Goal: Contribute content: Contribute content

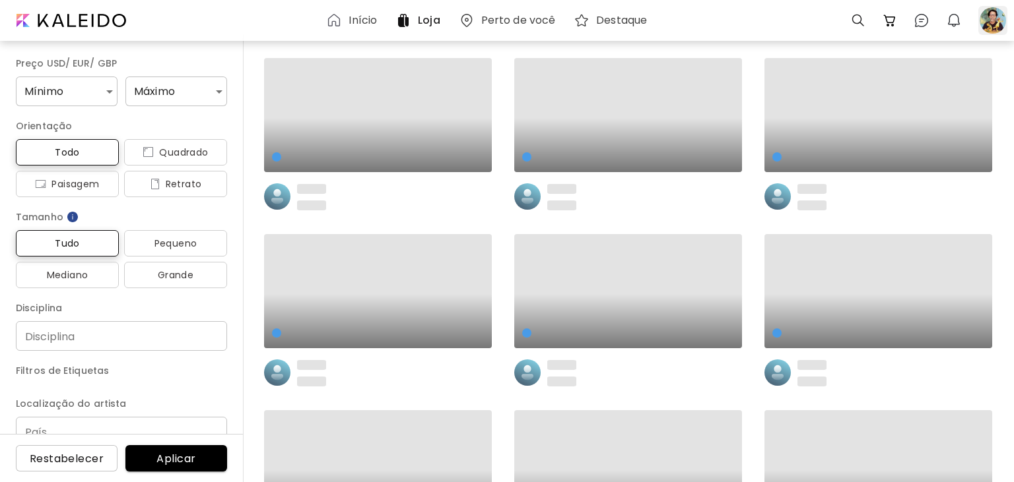
click at [994, 18] on div at bounding box center [992, 20] width 29 height 29
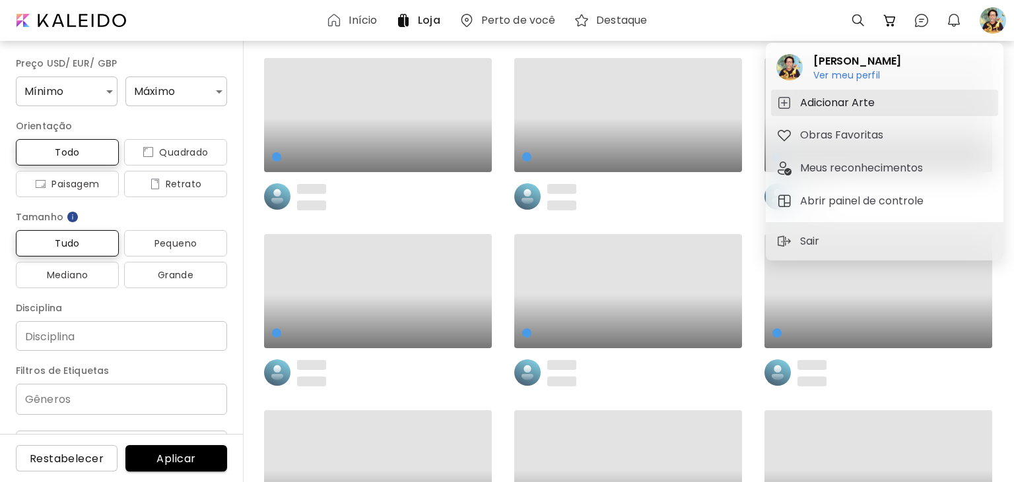
click at [859, 99] on h5 "Adicionar Arte" at bounding box center [839, 103] width 79 height 16
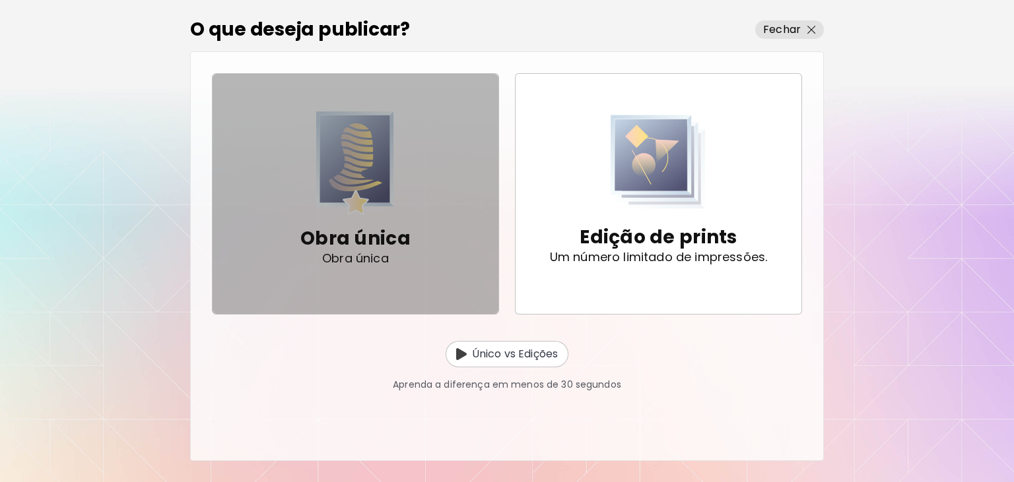
click at [390, 227] on p "Obra única" at bounding box center [355, 239] width 110 height 26
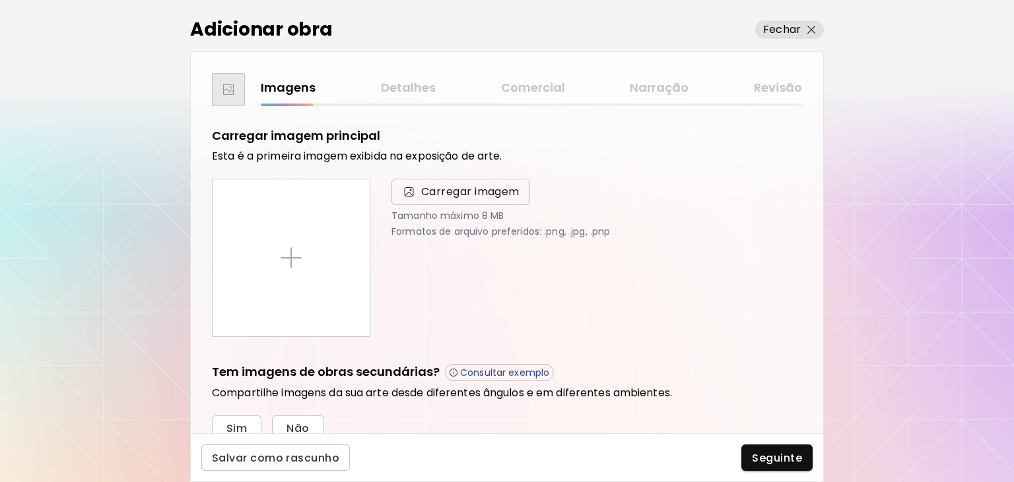
click at [439, 195] on span "Carregar imagem" at bounding box center [470, 192] width 98 height 16
click at [0, 0] on input "Carregar imagem" at bounding box center [0, 0] width 0 height 0
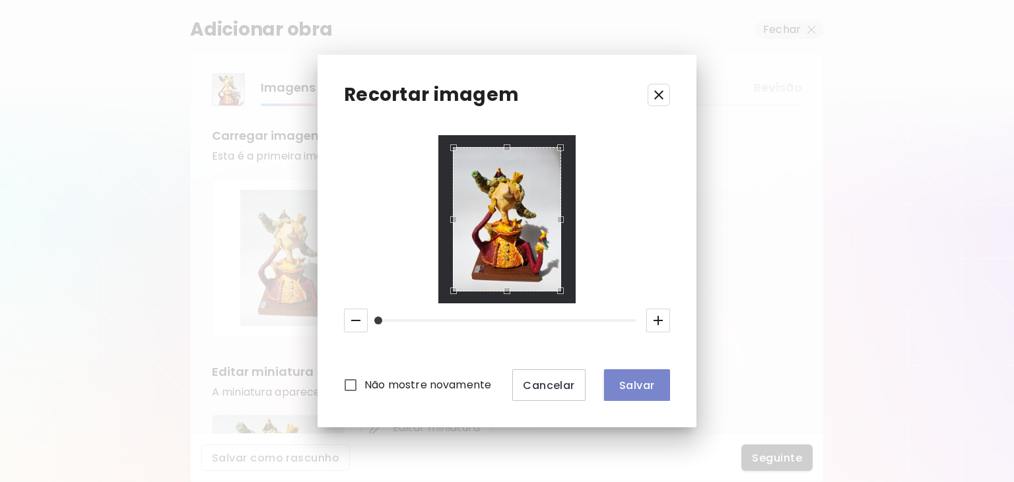
click at [635, 391] on span "Salvar" at bounding box center [636, 386] width 45 height 14
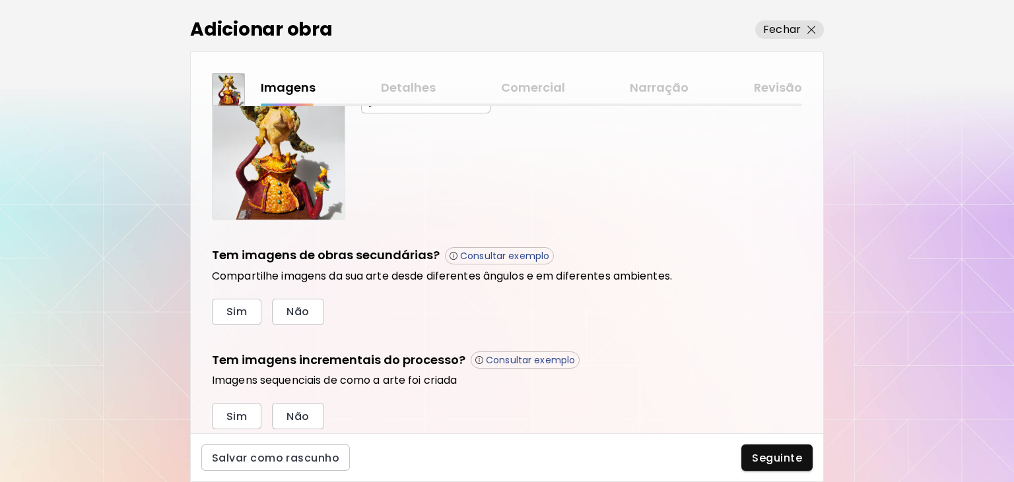
scroll to position [354, 0]
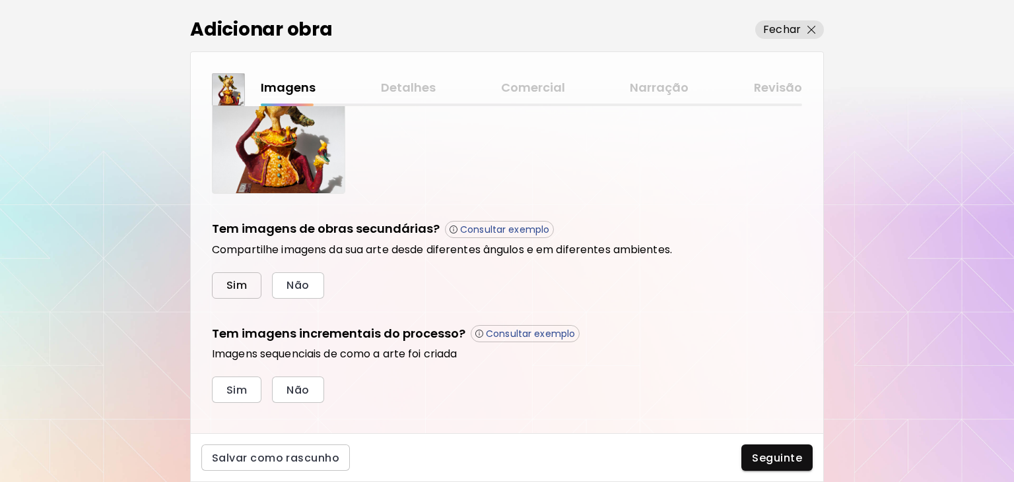
click at [247, 284] on button "Sim" at bounding box center [236, 286] width 49 height 26
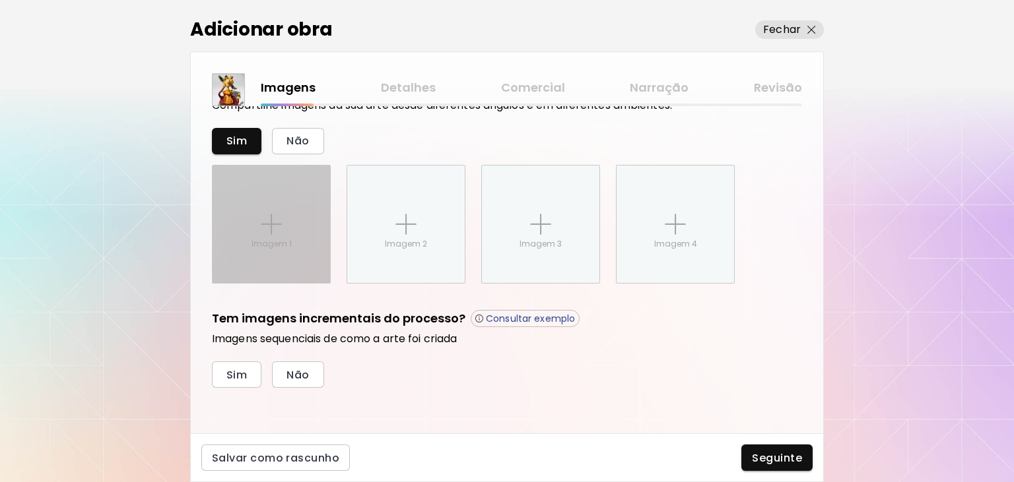
scroll to position [499, 0]
click at [274, 231] on img at bounding box center [271, 224] width 21 height 21
click at [0, 0] on input "Imagem 1" at bounding box center [0, 0] width 0 height 0
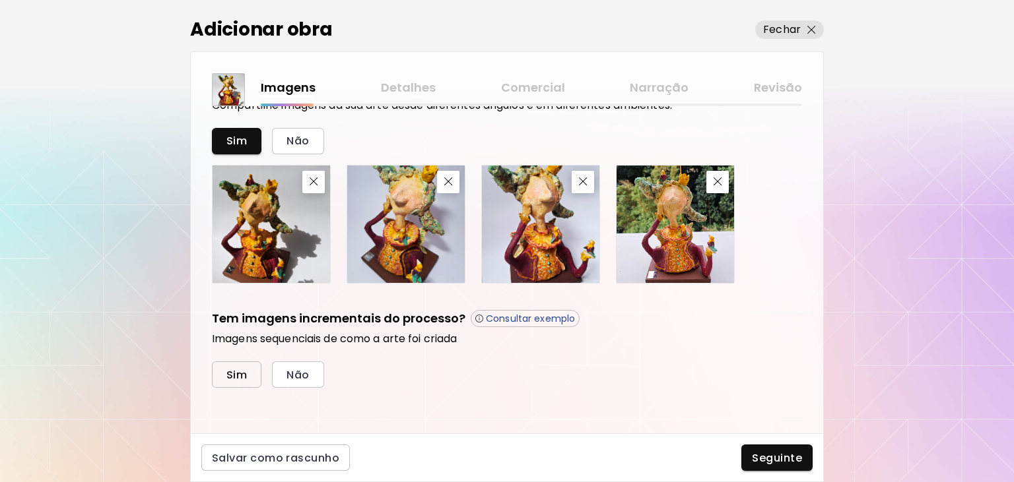
click at [242, 365] on button "Sim" at bounding box center [236, 375] width 49 height 26
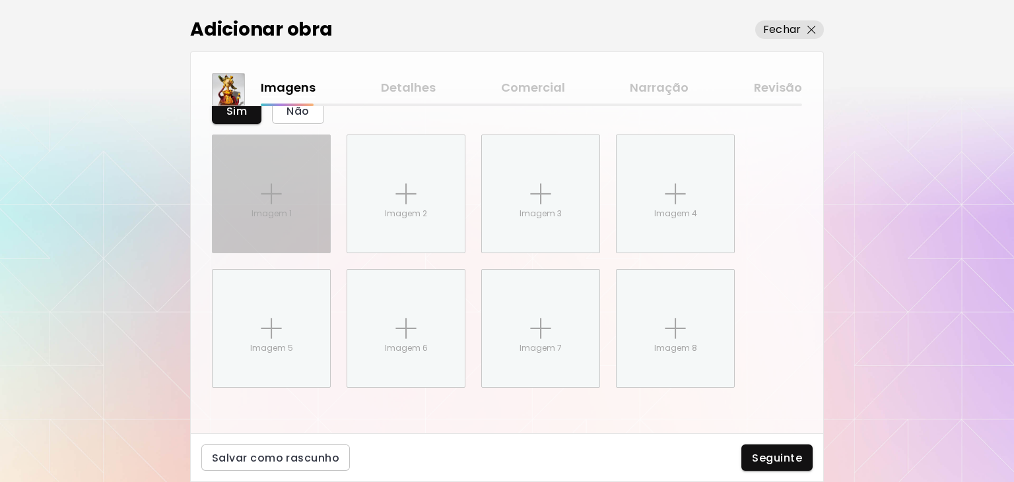
scroll to position [763, 0]
click at [280, 199] on img at bounding box center [271, 193] width 21 height 21
click at [0, 0] on input "Imagem 1" at bounding box center [0, 0] width 0 height 0
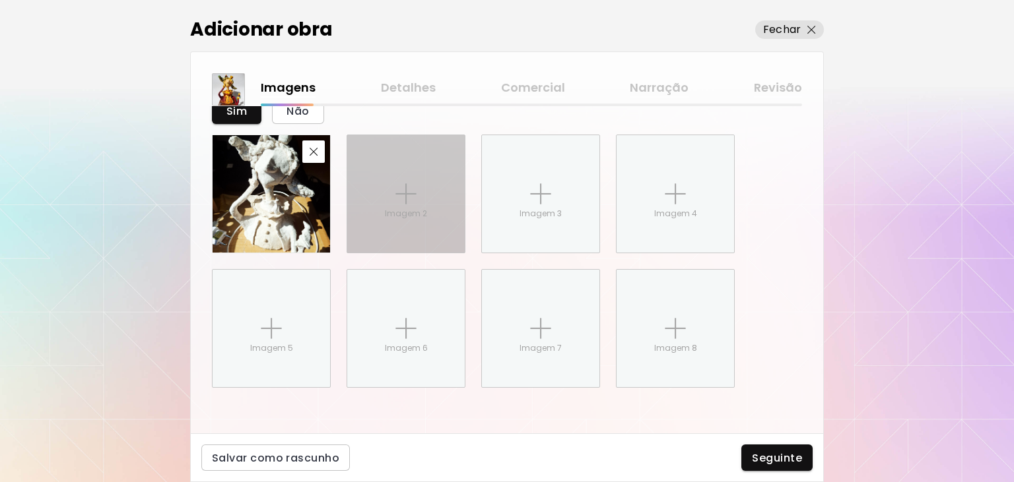
click at [408, 195] on img at bounding box center [405, 193] width 21 height 21
click at [0, 0] on input "Imagem 2" at bounding box center [0, 0] width 0 height 0
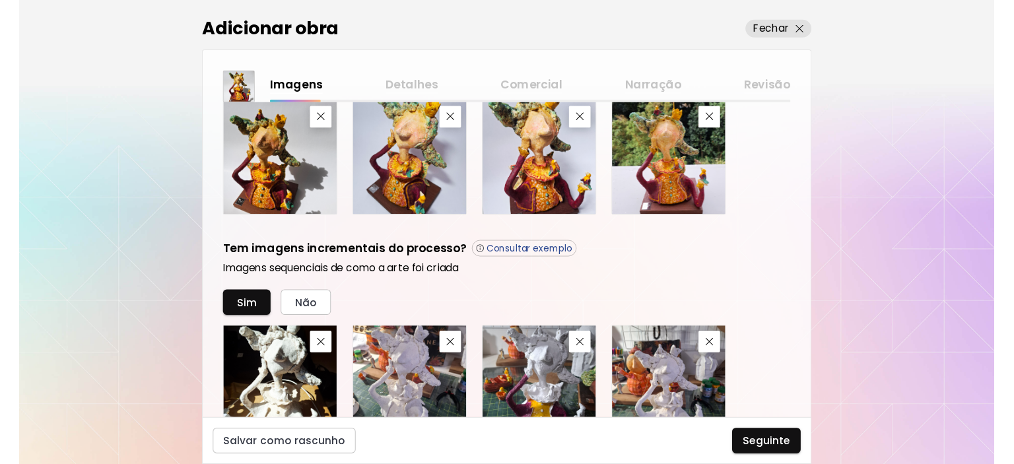
scroll to position [497, 0]
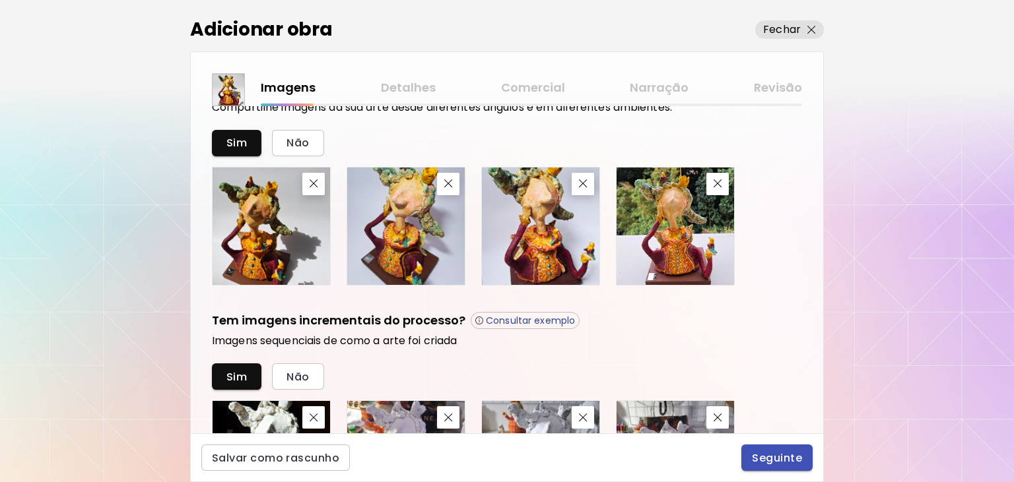
click at [783, 456] on span "Seguinte" at bounding box center [777, 458] width 50 height 14
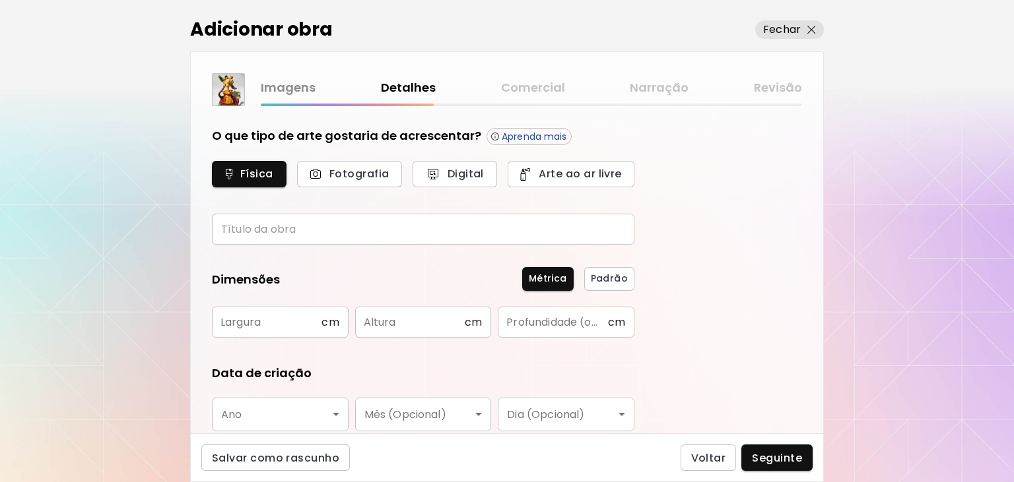
click at [398, 232] on input "text" at bounding box center [423, 229] width 422 height 31
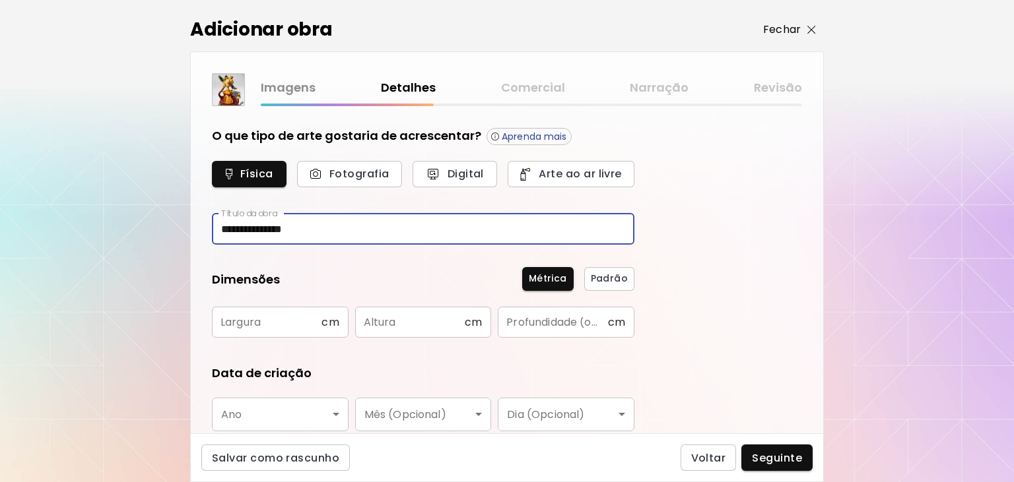
type input "**********"
click at [797, 30] on p "Fechar" at bounding box center [782, 30] width 38 height 16
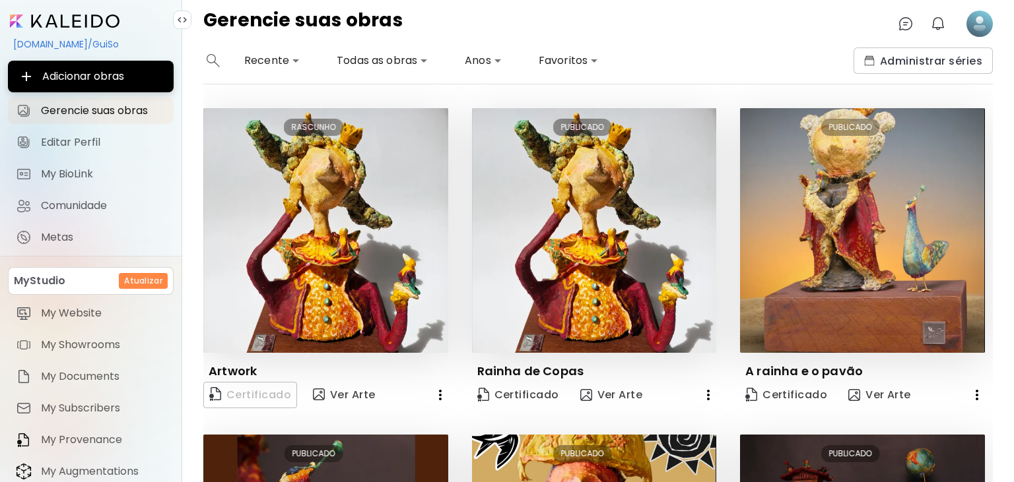
click at [441, 395] on icon "button" at bounding box center [440, 395] width 16 height 16
click at [435, 421] on li "Eliminar" at bounding box center [423, 422] width 89 height 24
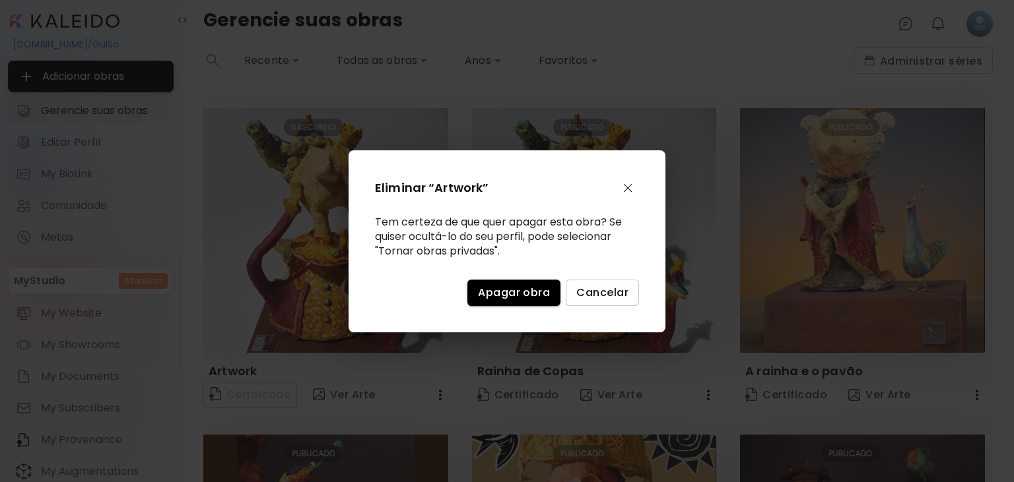
click at [521, 300] on span "Apagar obra" at bounding box center [514, 293] width 72 height 14
